Goal: Transaction & Acquisition: Book appointment/travel/reservation

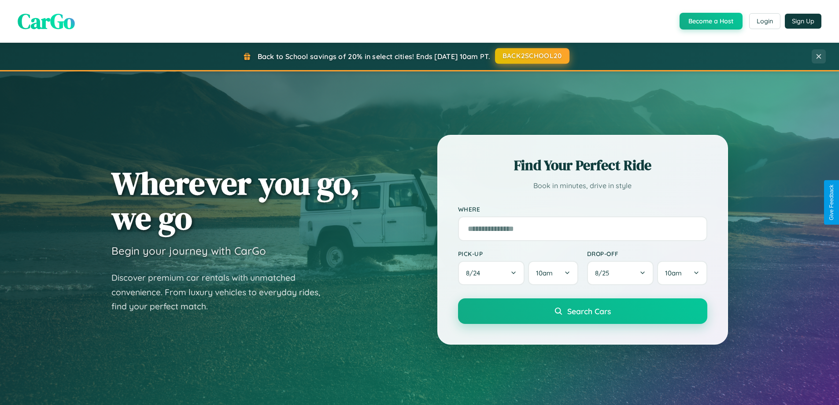
click at [531, 56] on button "BACK2SCHOOL20" at bounding box center [532, 56] width 74 height 16
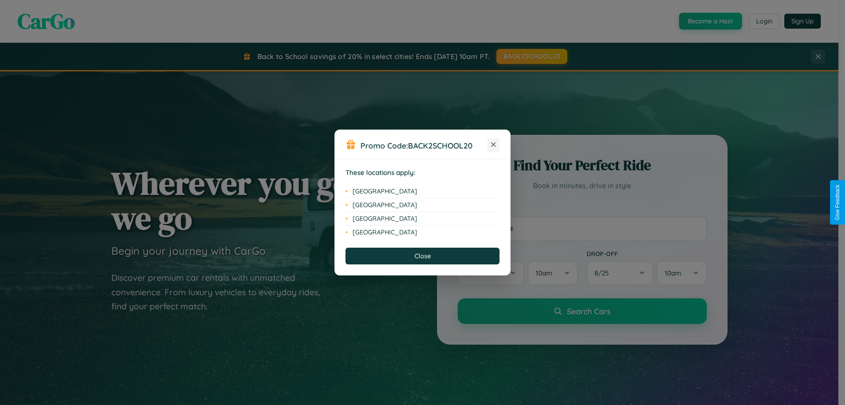
click at [494, 145] on icon at bounding box center [493, 144] width 5 height 5
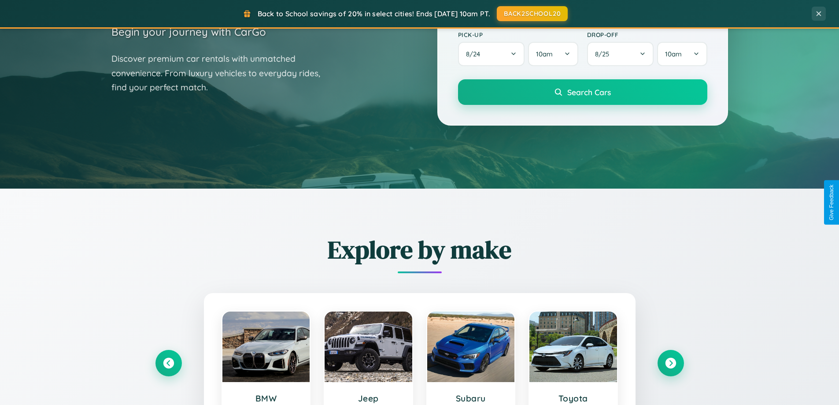
scroll to position [379, 0]
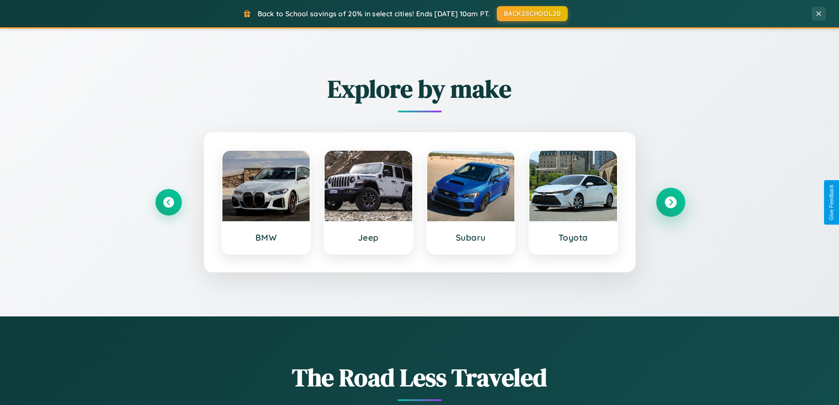
click at [670, 202] on icon at bounding box center [670, 202] width 12 height 12
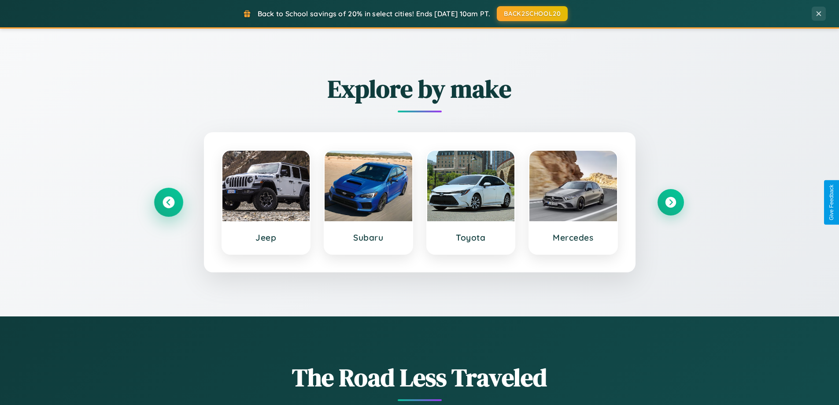
click at [168, 202] on icon at bounding box center [168, 202] width 12 height 12
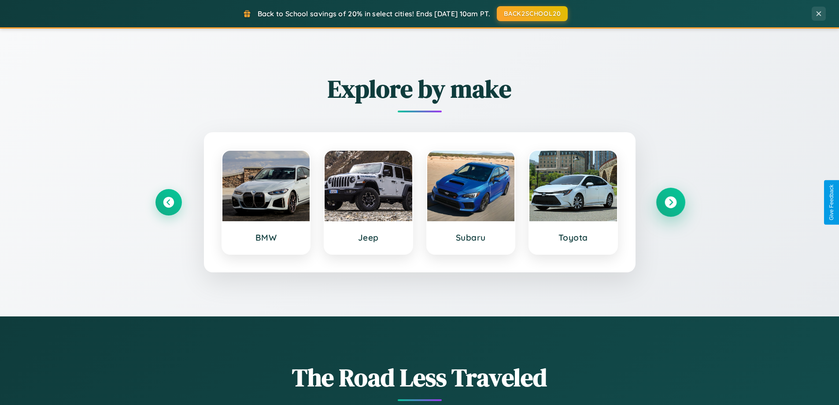
click at [670, 202] on icon at bounding box center [670, 202] width 12 height 12
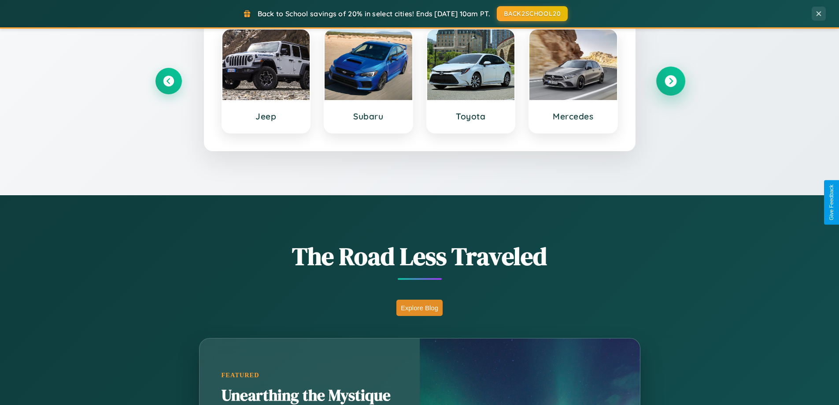
scroll to position [1415, 0]
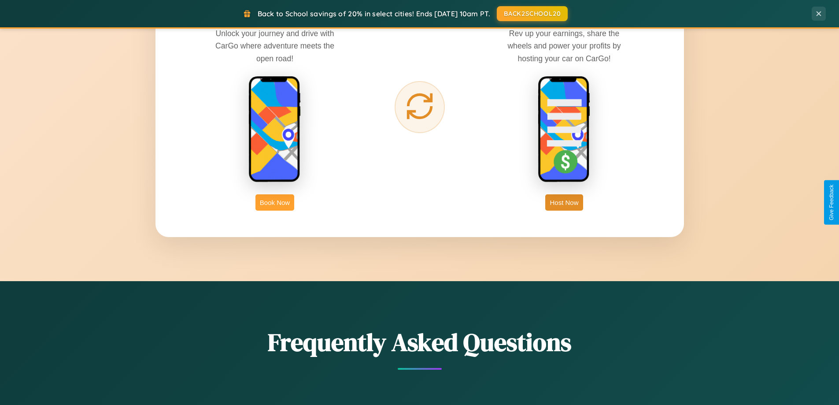
click at [275, 202] on button "Book Now" at bounding box center [274, 202] width 39 height 16
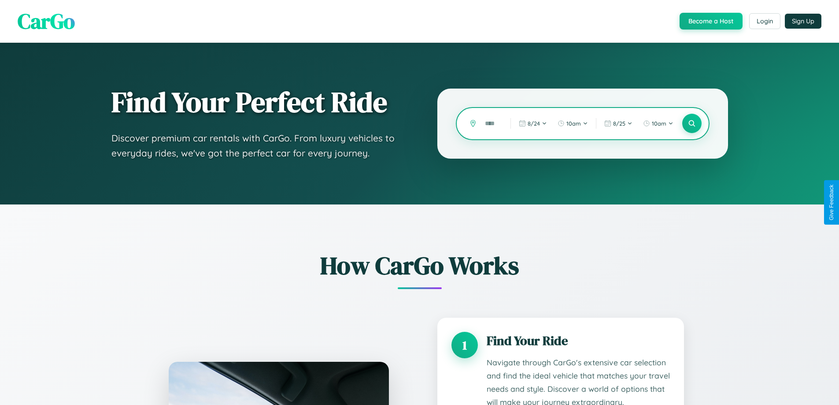
click at [491, 123] on input "text" at bounding box center [490, 123] width 21 height 15
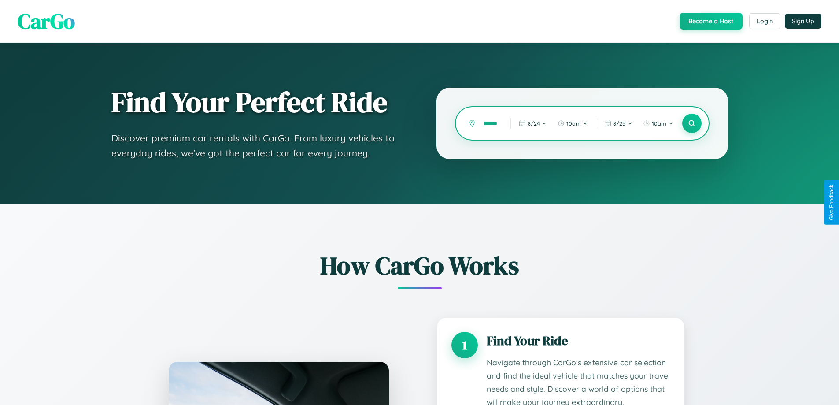
scroll to position [0, 17]
type input "*********"
click at [691, 123] on icon at bounding box center [691, 123] width 8 height 8
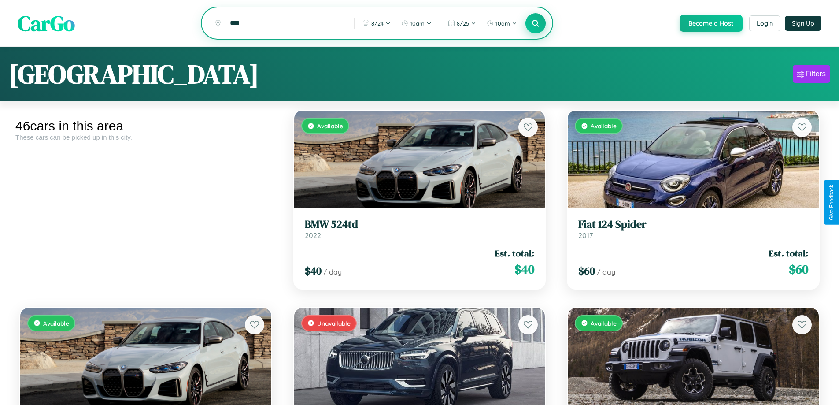
click at [535, 24] on icon at bounding box center [535, 23] width 8 height 8
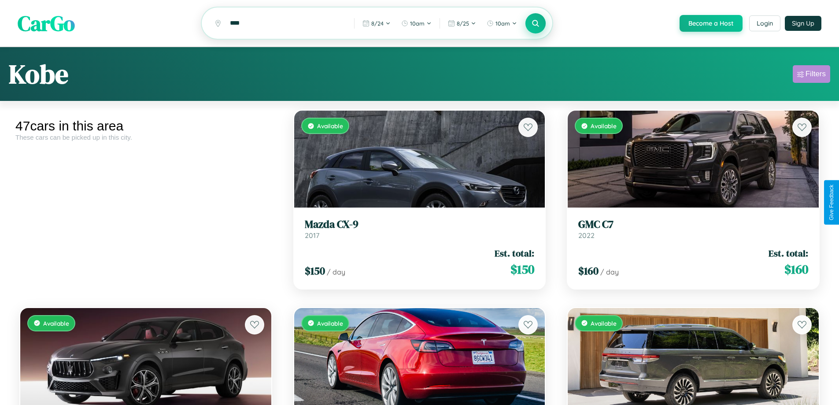
click at [811, 75] on div "Filters" at bounding box center [815, 74] width 20 height 9
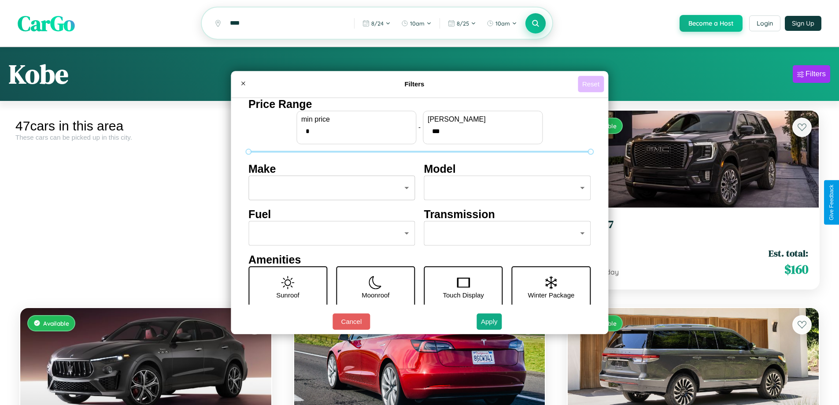
click at [592, 84] on button "Reset" at bounding box center [591, 84] width 26 height 16
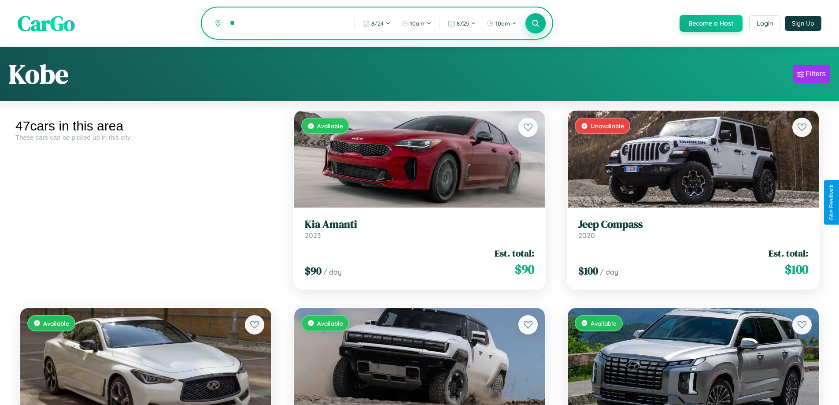
type input "*"
type input "*****"
click at [535, 24] on icon at bounding box center [535, 23] width 8 height 8
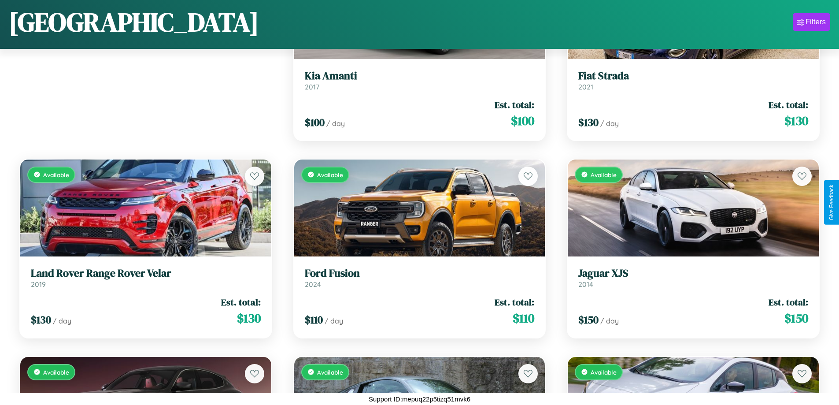
scroll to position [1307, 0]
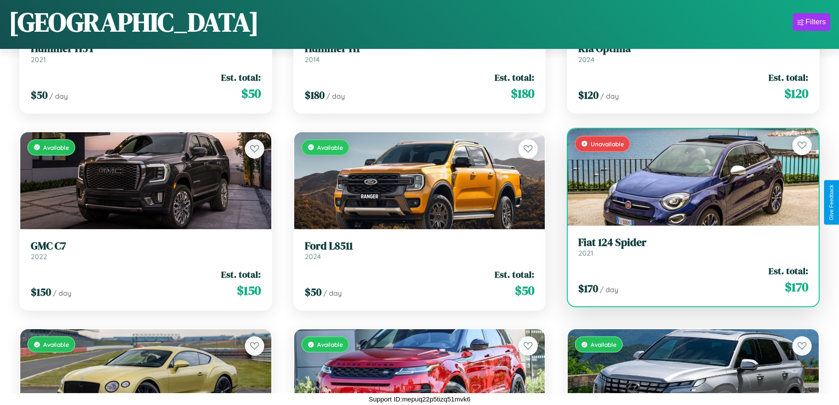
click at [687, 247] on h3 "Fiat 124 Spider" at bounding box center [693, 242] width 230 height 13
